Goal: Task Accomplishment & Management: Complete application form

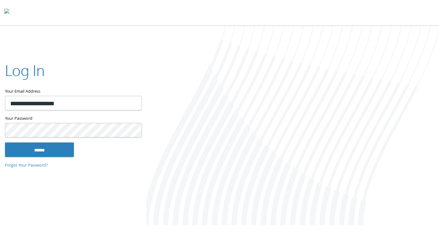
click at [58, 145] on input "******" at bounding box center [39, 149] width 69 height 15
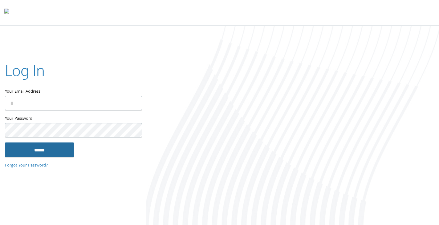
type input "**********"
click at [68, 143] on input "******" at bounding box center [39, 149] width 69 height 15
